Goal: Task Accomplishment & Management: Use online tool/utility

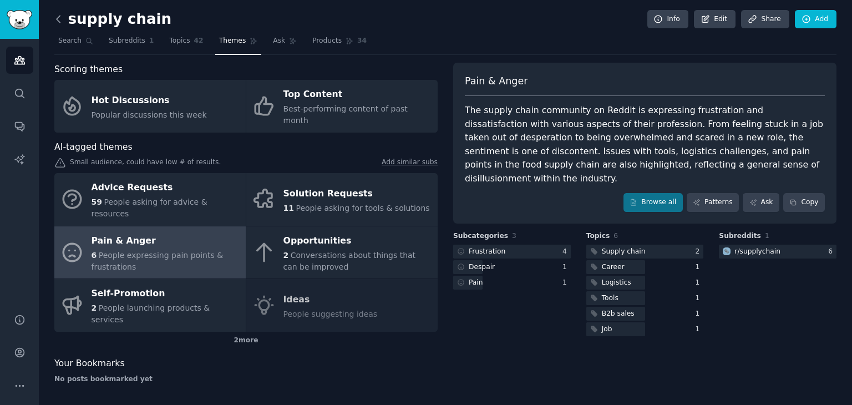
click at [59, 13] on icon at bounding box center [59, 19] width 12 height 12
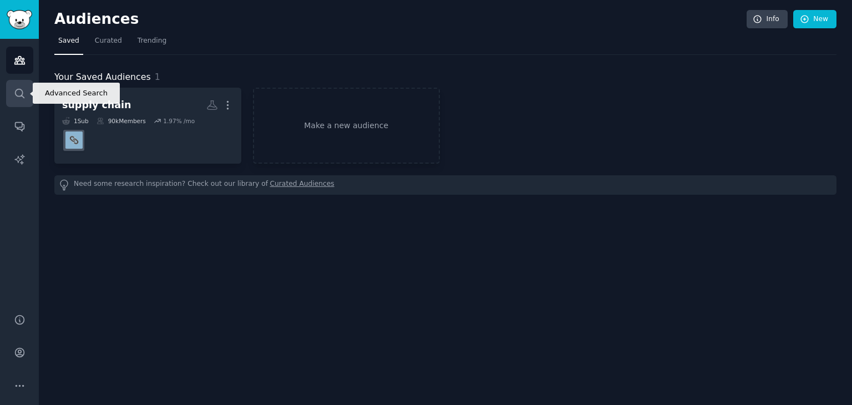
click at [9, 96] on link "Search" at bounding box center [19, 93] width 27 height 27
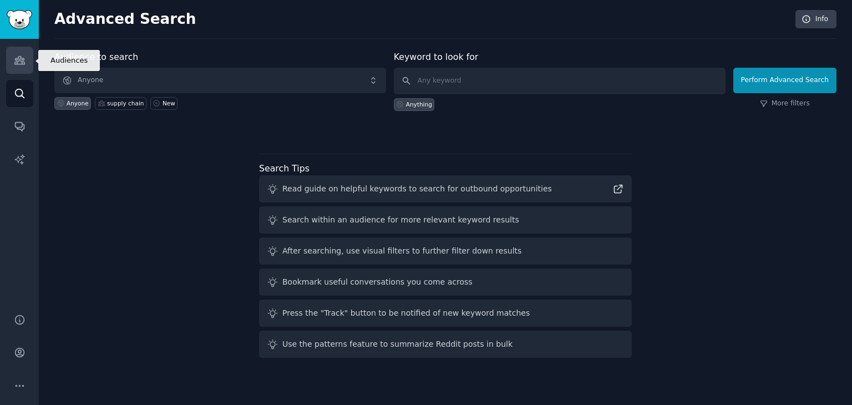
click at [15, 62] on icon "Sidebar" at bounding box center [19, 61] width 10 height 8
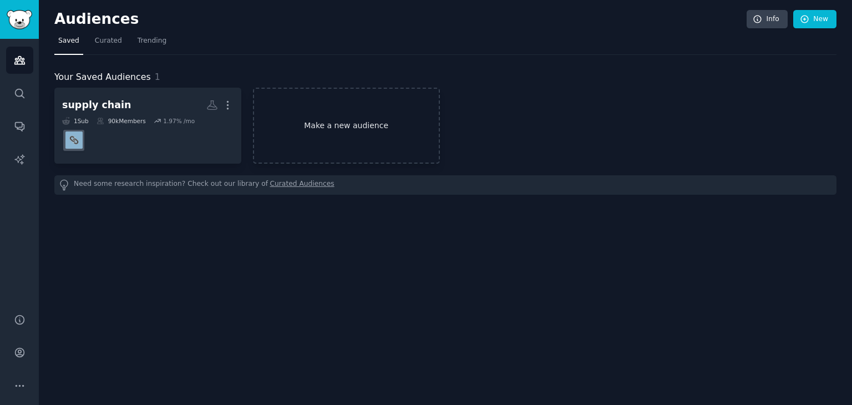
click at [348, 134] on link "Make a new audience" at bounding box center [346, 126] width 187 height 76
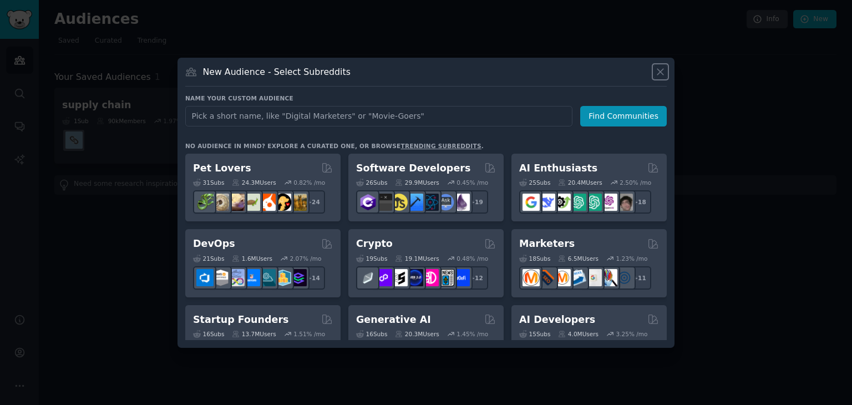
click at [658, 67] on icon at bounding box center [660, 72] width 12 height 12
